Goal: Task Accomplishment & Management: Complete application form

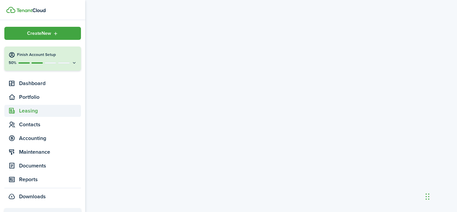
click at [23, 111] on span "Leasing" at bounding box center [50, 111] width 62 height 8
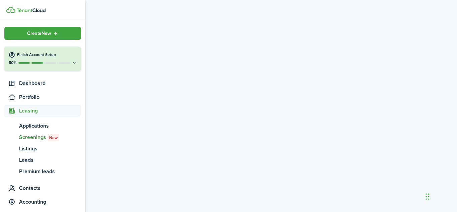
click at [35, 138] on span "Screenings New" at bounding box center [50, 137] width 62 height 8
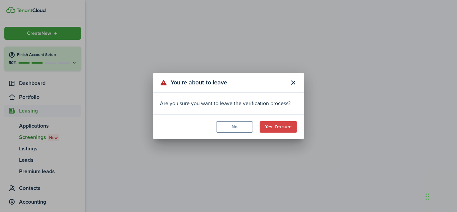
click at [279, 127] on button "Yes, I'm sure" at bounding box center [278, 126] width 37 height 11
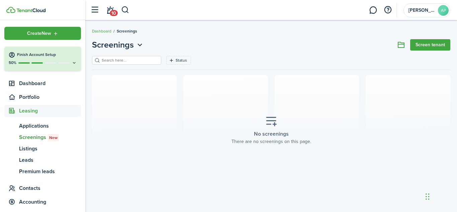
click at [433, 47] on link "Screen tenant" at bounding box center [430, 44] width 40 height 11
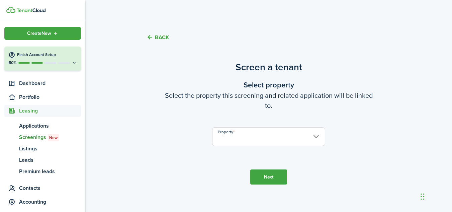
click at [317, 136] on input "Property" at bounding box center [268, 136] width 113 height 19
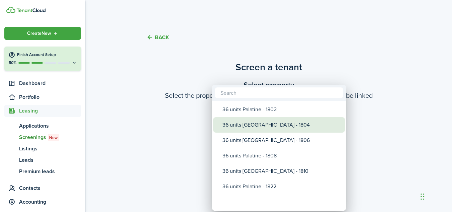
click at [283, 122] on div "36 units [GEOGRAPHIC_DATA] - 1804" at bounding box center [282, 124] width 118 height 15
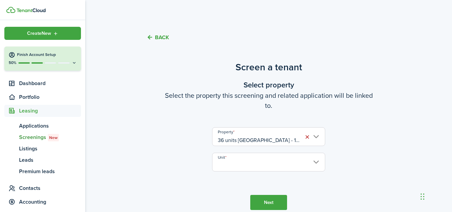
click at [316, 135] on input "36 units [GEOGRAPHIC_DATA] - 1804" at bounding box center [268, 136] width 113 height 19
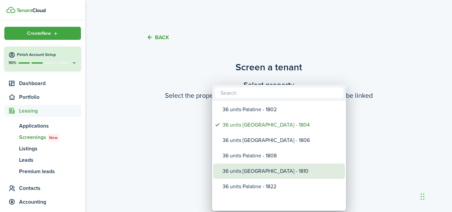
click at [285, 174] on div "36 units [GEOGRAPHIC_DATA] - 1810" at bounding box center [282, 170] width 118 height 15
type input "36 units [GEOGRAPHIC_DATA] - 1810"
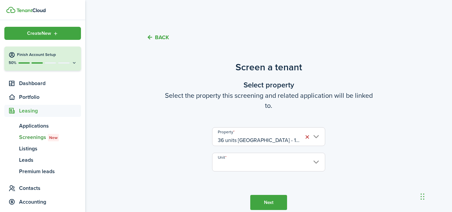
click at [316, 161] on input "Unit" at bounding box center [268, 162] width 113 height 19
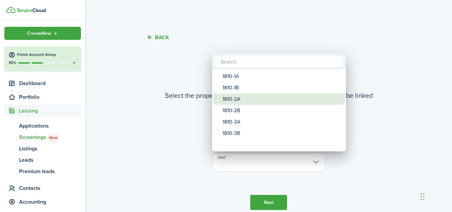
click at [271, 102] on div "1810-2A" at bounding box center [282, 98] width 118 height 11
type input "1810-2A"
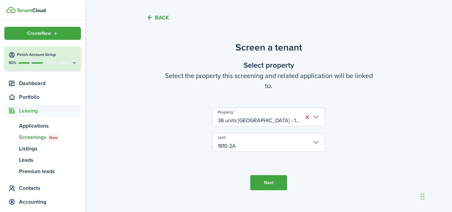
scroll to position [30, 0]
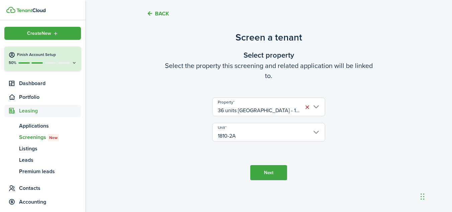
click at [264, 174] on button "Next" at bounding box center [268, 172] width 37 height 15
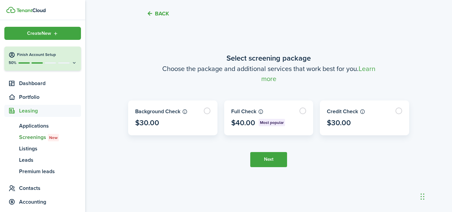
scroll to position [242, 0]
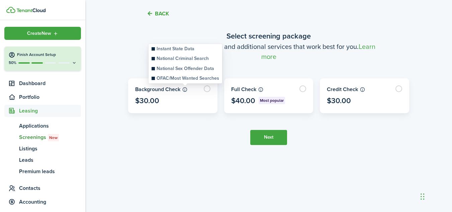
click at [186, 91] on icon at bounding box center [185, 89] width 6 height 5
drag, startPoint x: 186, startPoint y: 91, endPoint x: 184, endPoint y: 102, distance: 11.6
click at [184, 97] on div "Background Check $30.00" at bounding box center [173, 96] width 89 height 34
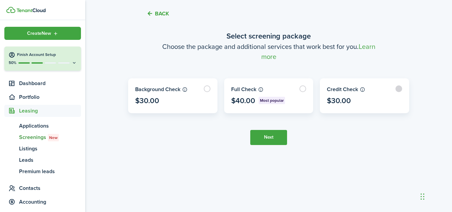
click at [400, 90] on label at bounding box center [364, 96] width 89 height 34
radio input "true"
click at [278, 139] on button "Next" at bounding box center [268, 137] width 37 height 15
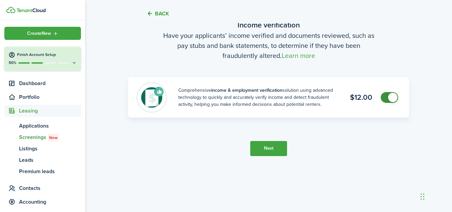
scroll to position [420, 0]
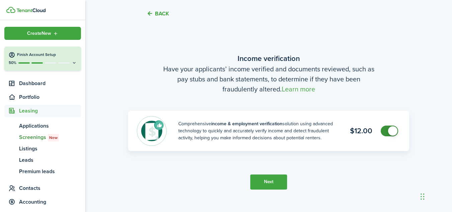
click at [280, 183] on button "Next" at bounding box center [268, 181] width 37 height 15
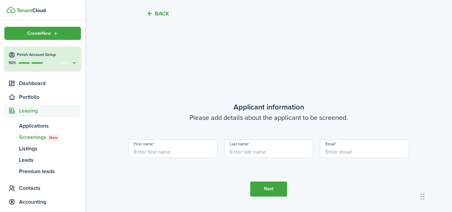
scroll to position [565, 0]
